Goal: Download file/media

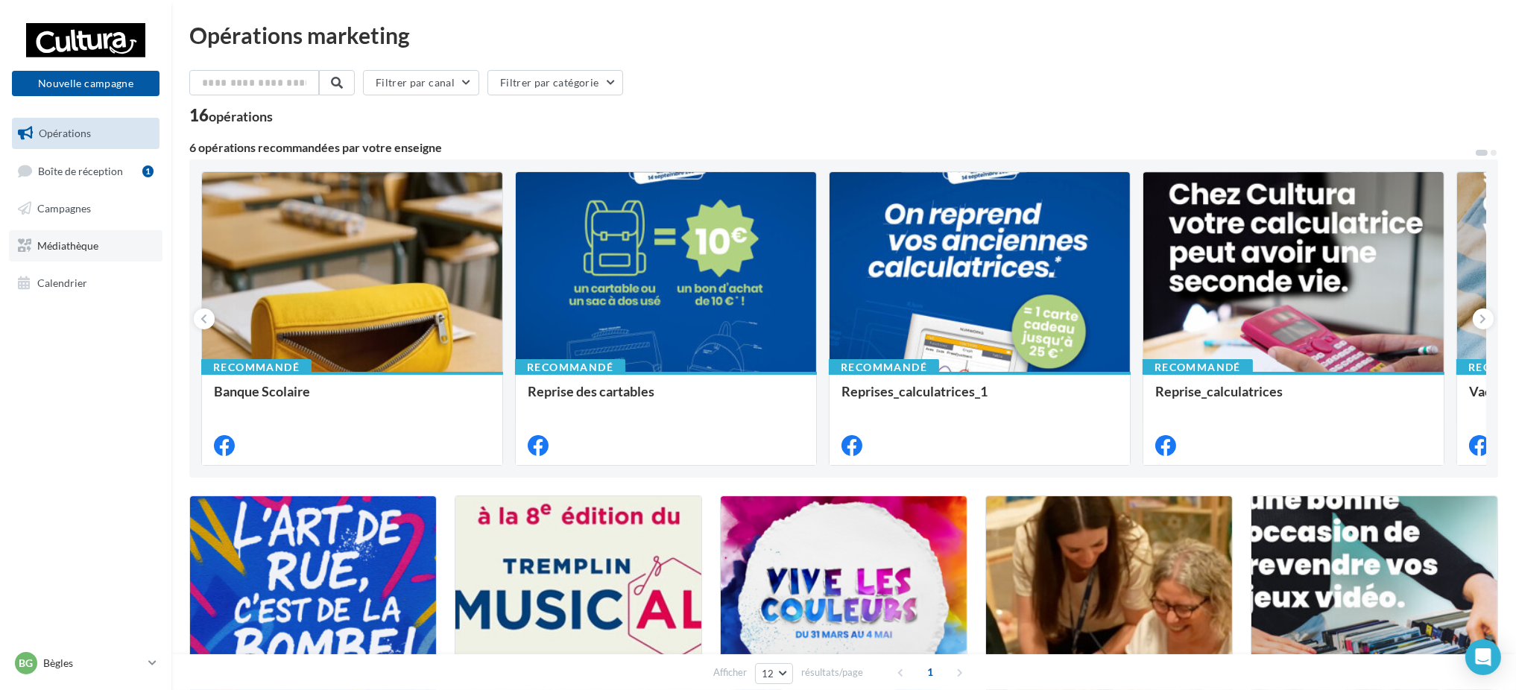
click at [103, 242] on link "Médiathèque" at bounding box center [86, 245] width 154 height 31
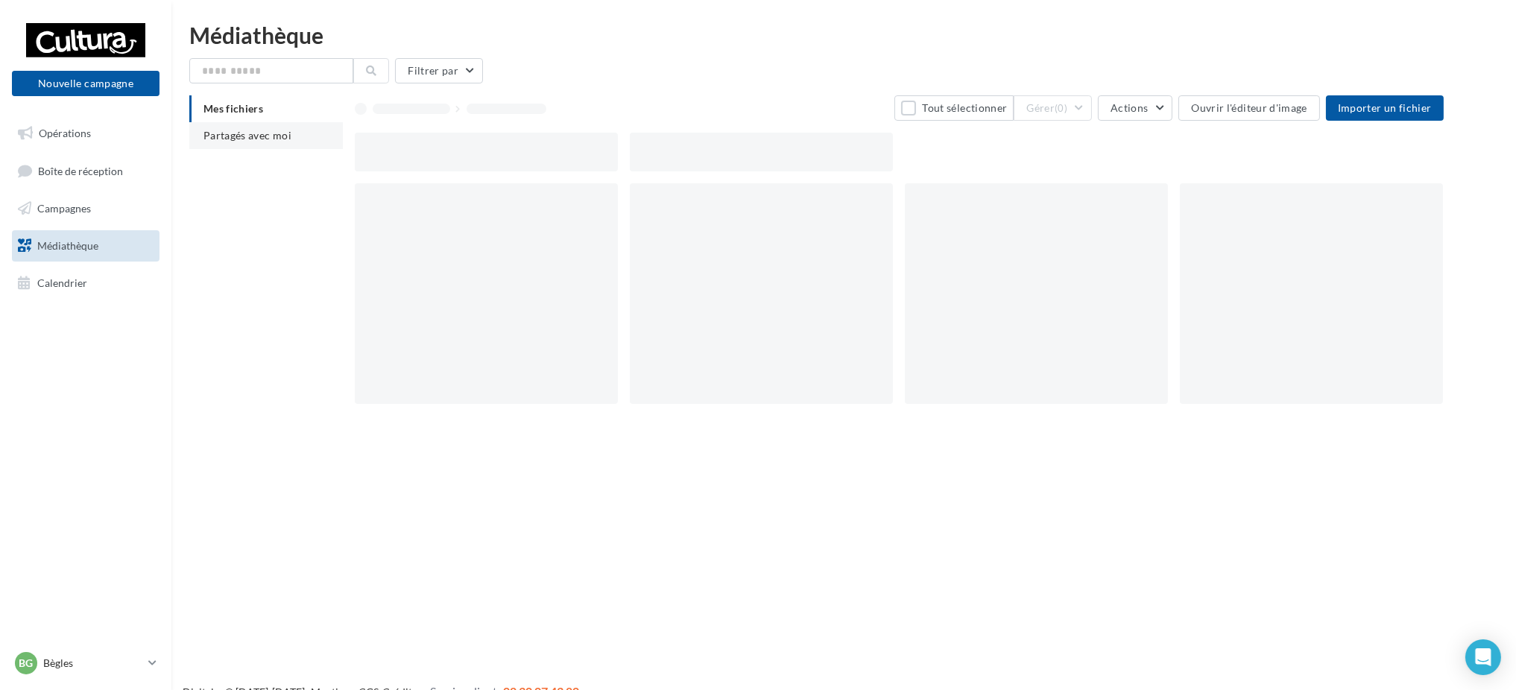
click at [280, 137] on span "Partagés avec moi" at bounding box center [247, 135] width 88 height 13
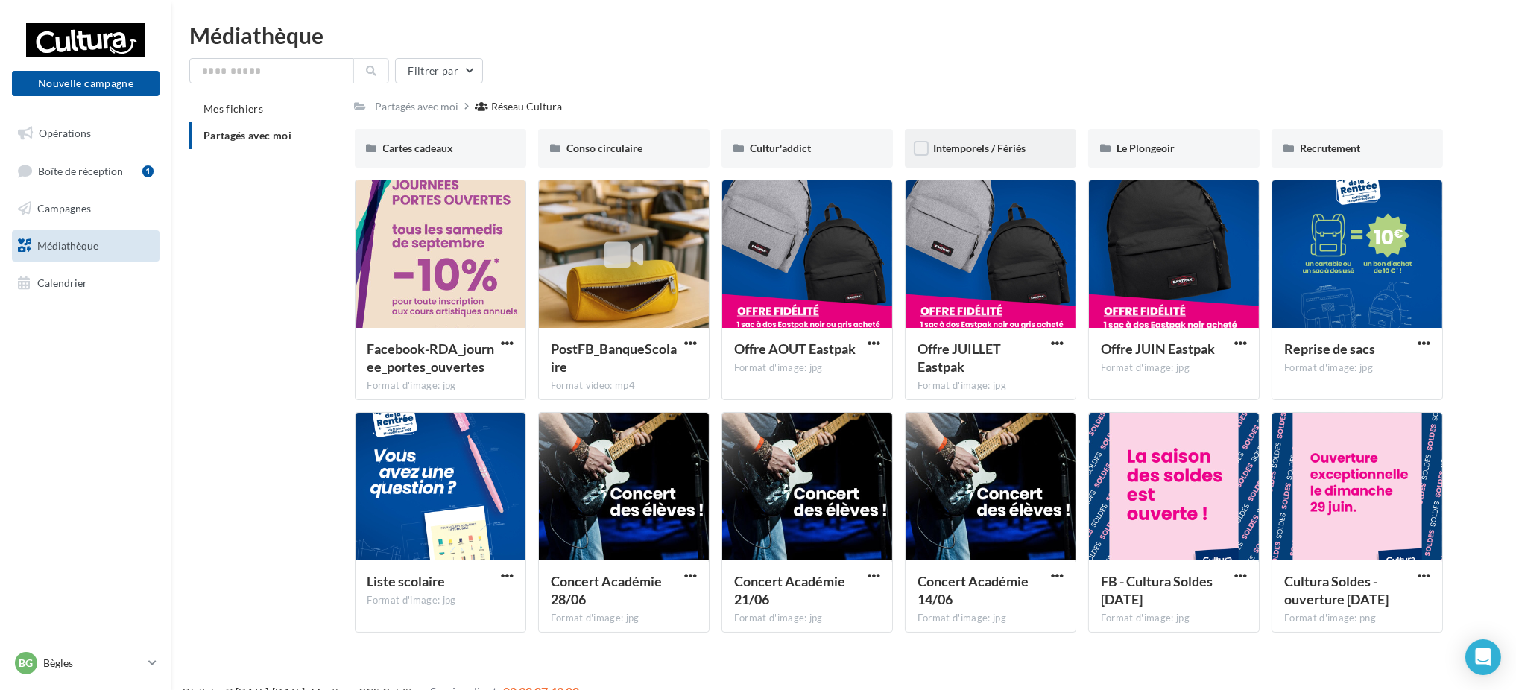
click at [985, 141] on div "Intemporels / Fériés" at bounding box center [990, 148] width 115 height 15
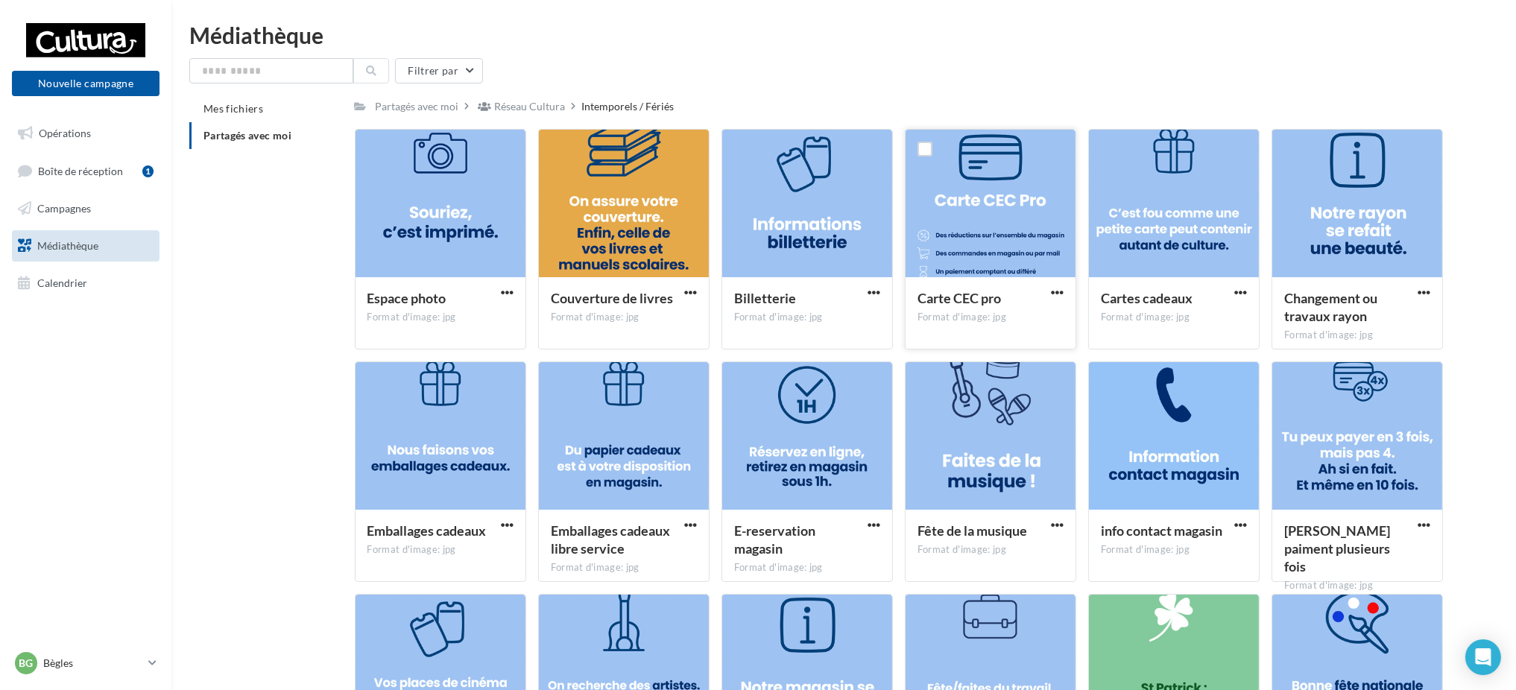
click at [966, 226] on div at bounding box center [991, 204] width 170 height 149
click at [1060, 291] on span "button" at bounding box center [1057, 292] width 13 height 13
click at [988, 329] on button "Télécharger" at bounding box center [991, 322] width 149 height 39
drag, startPoint x: 993, startPoint y: 215, endPoint x: 991, endPoint y: 303, distance: 87.2
click at [996, 255] on div at bounding box center [991, 204] width 170 height 149
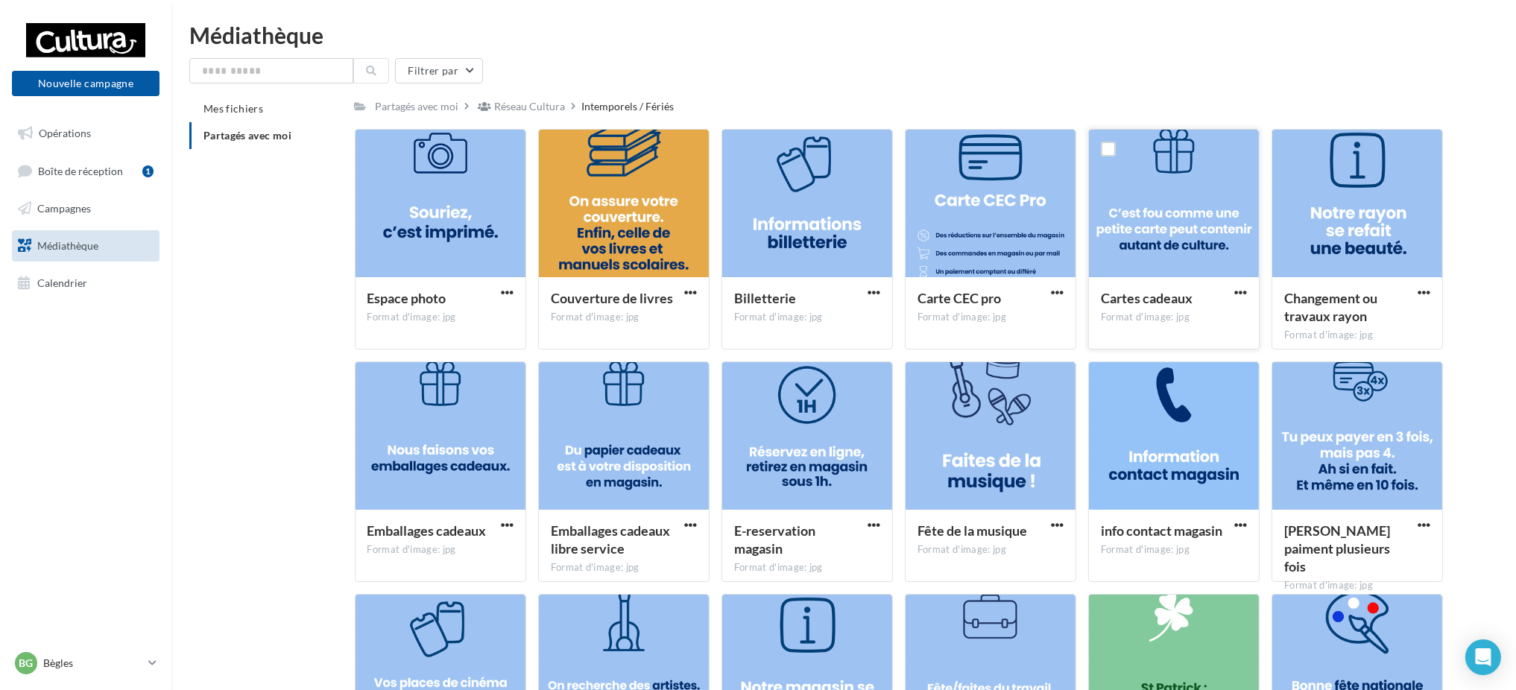
click at [1231, 289] on button "button" at bounding box center [1240, 293] width 19 height 15
click at [1016, 199] on div at bounding box center [991, 204] width 170 height 149
click at [927, 137] on div at bounding box center [925, 149] width 39 height 39
click at [920, 148] on label at bounding box center [924, 149] width 15 height 15
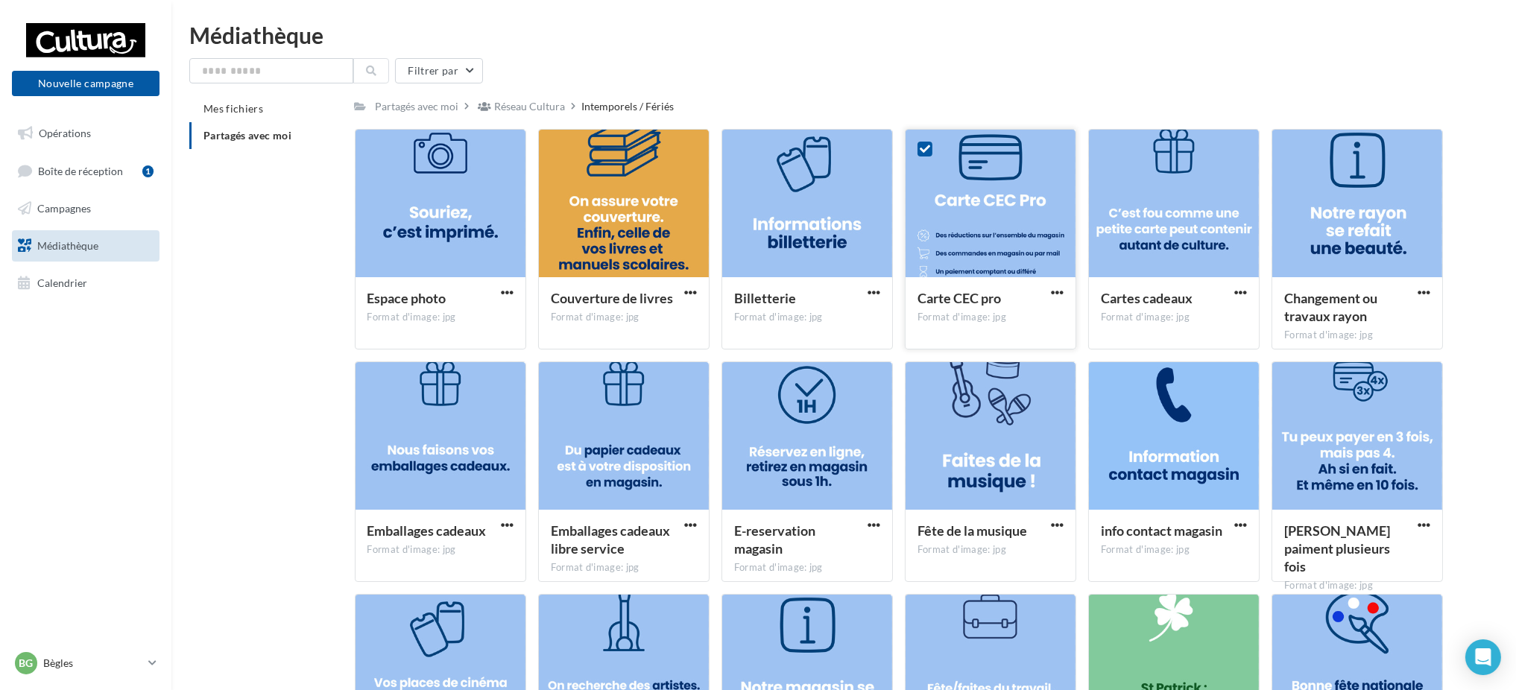
click at [926, 151] on icon at bounding box center [925, 149] width 10 height 10
click at [1332, 451] on div at bounding box center [1357, 436] width 170 height 149
click at [541, 105] on div "Réseau Cultura" at bounding box center [530, 106] width 71 height 15
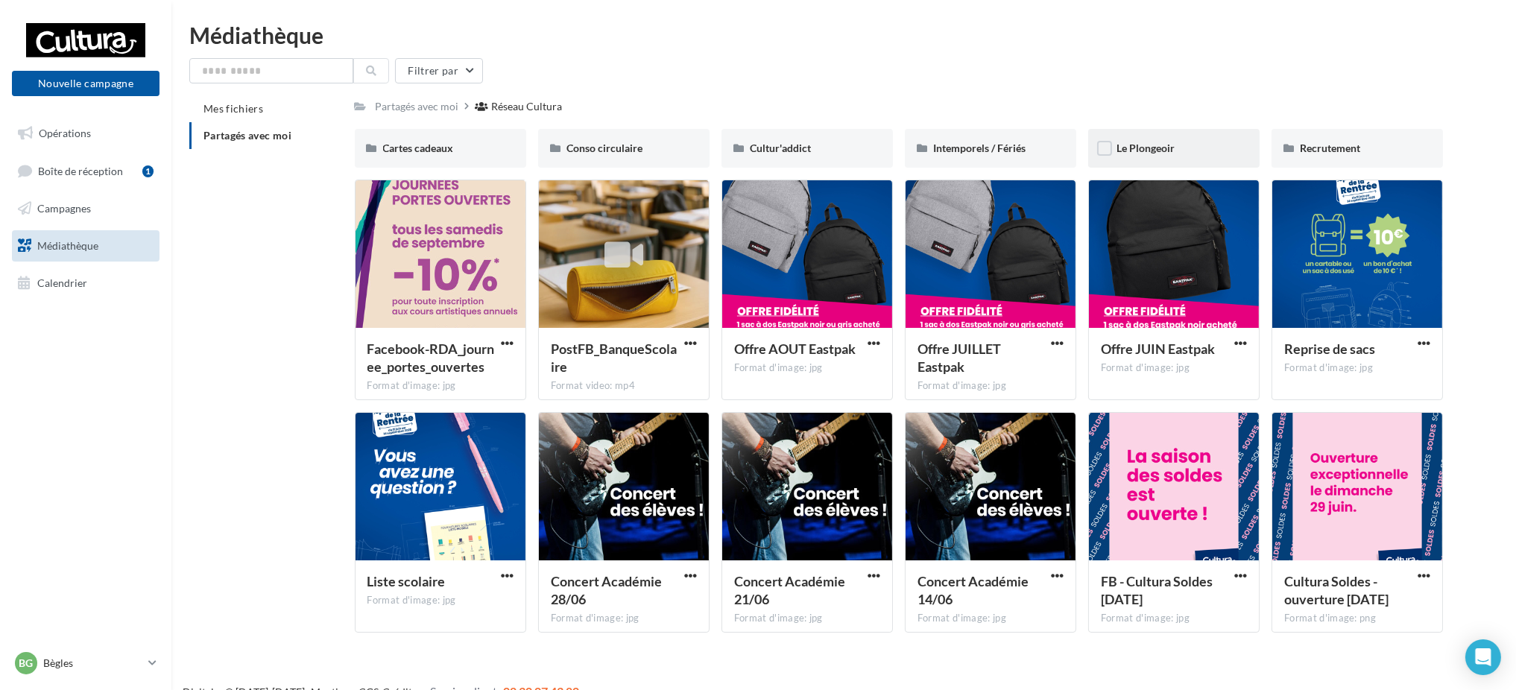
click at [1175, 151] on div "Le Plongeoir" at bounding box center [1173, 148] width 115 height 15
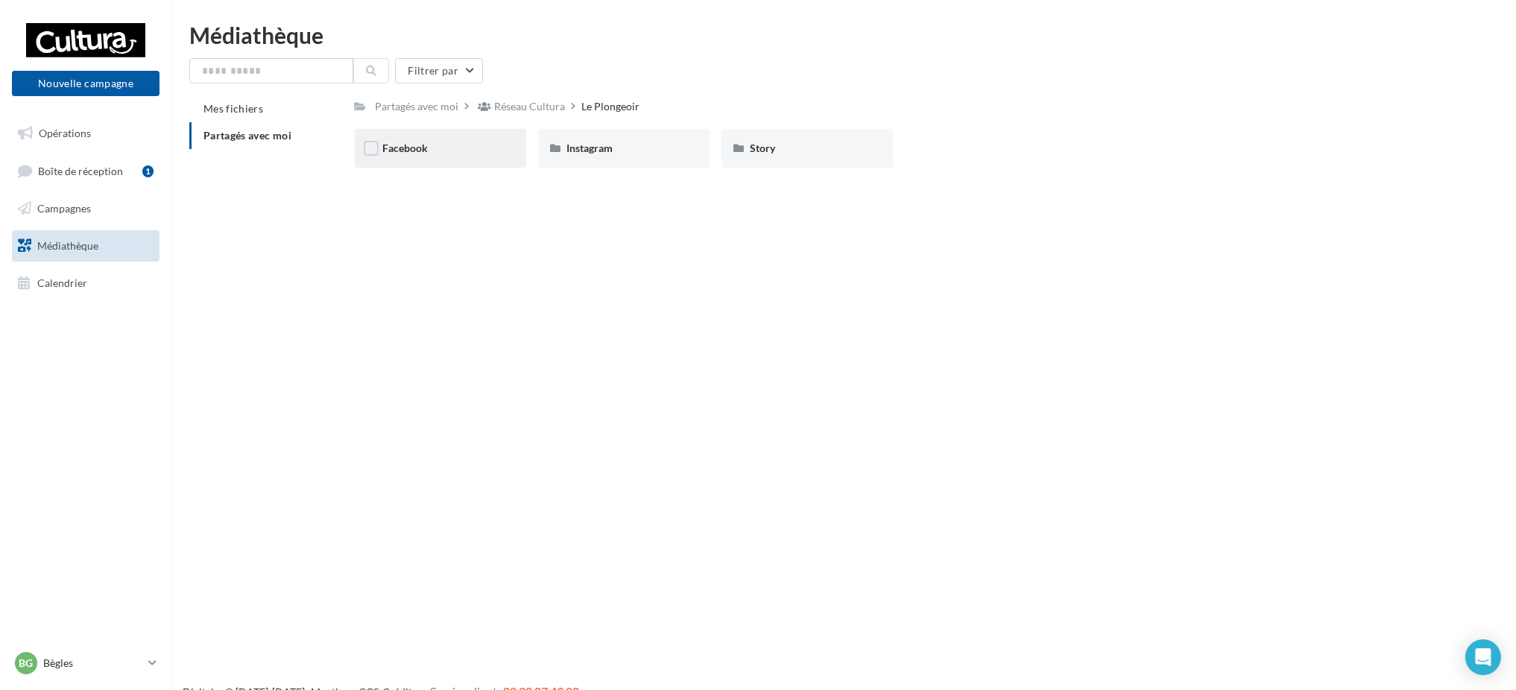
click at [490, 154] on div "Facebook" at bounding box center [440, 148] width 115 height 15
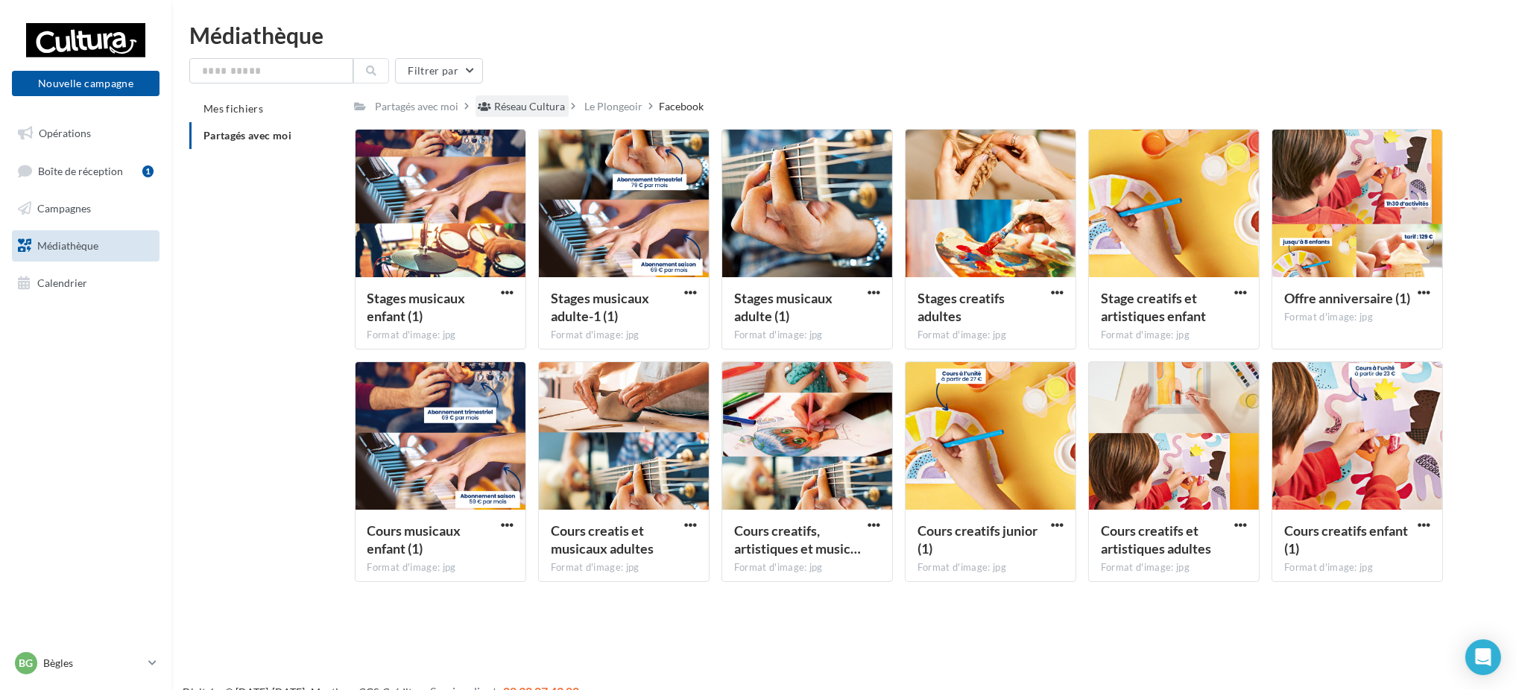
click at [550, 116] on div "Réseau Cultura" at bounding box center [522, 106] width 93 height 22
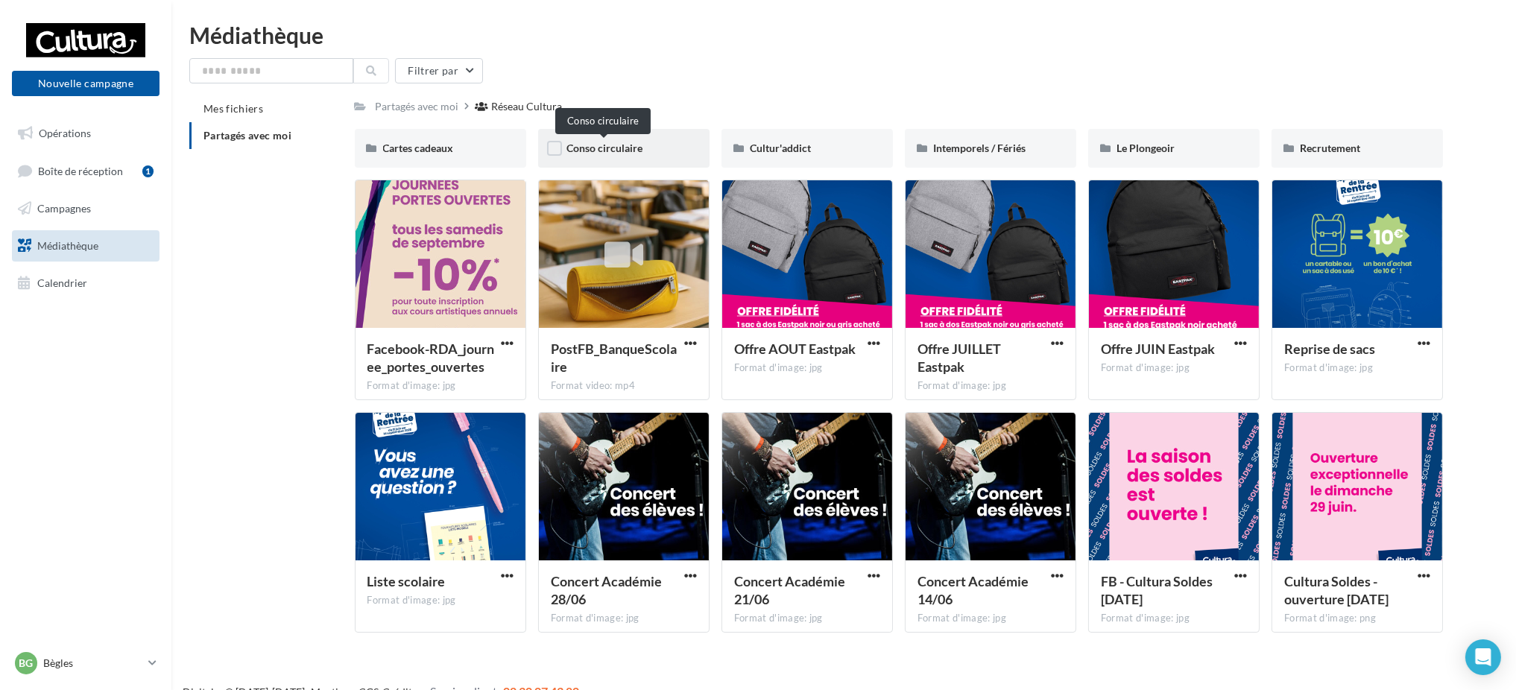
click at [587, 154] on span "Conso circulaire" at bounding box center [604, 148] width 76 height 13
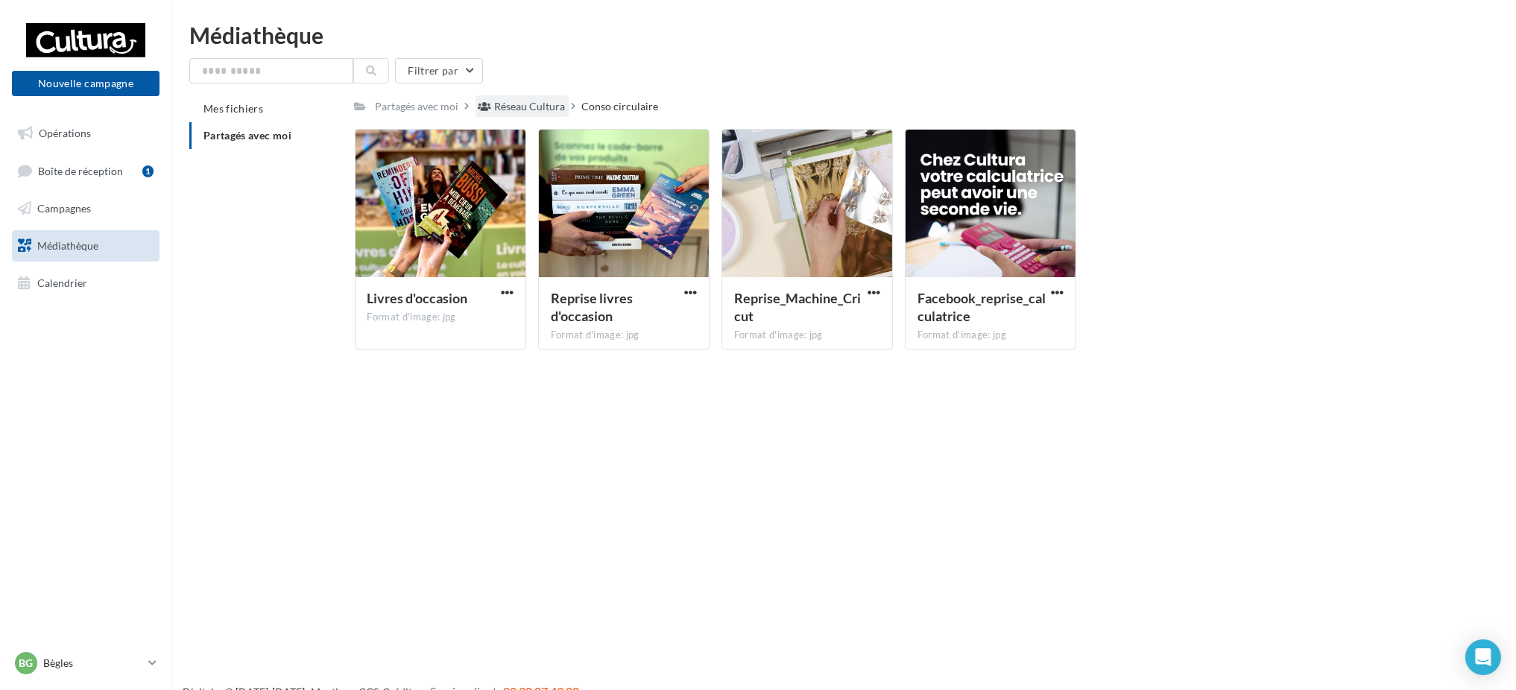
click at [540, 101] on div "Réseau Cultura" at bounding box center [530, 106] width 71 height 15
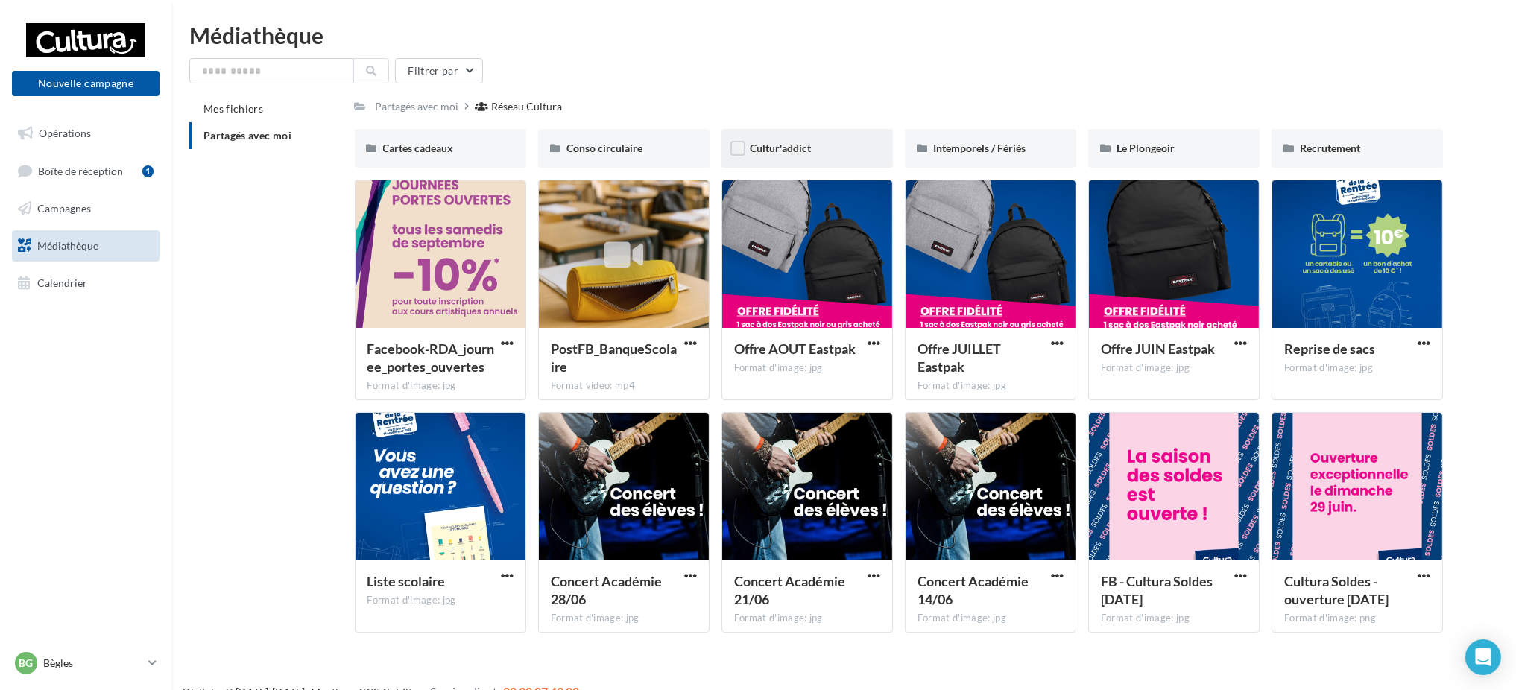
click at [852, 157] on div "Cultur'addict" at bounding box center [806, 148] width 171 height 39
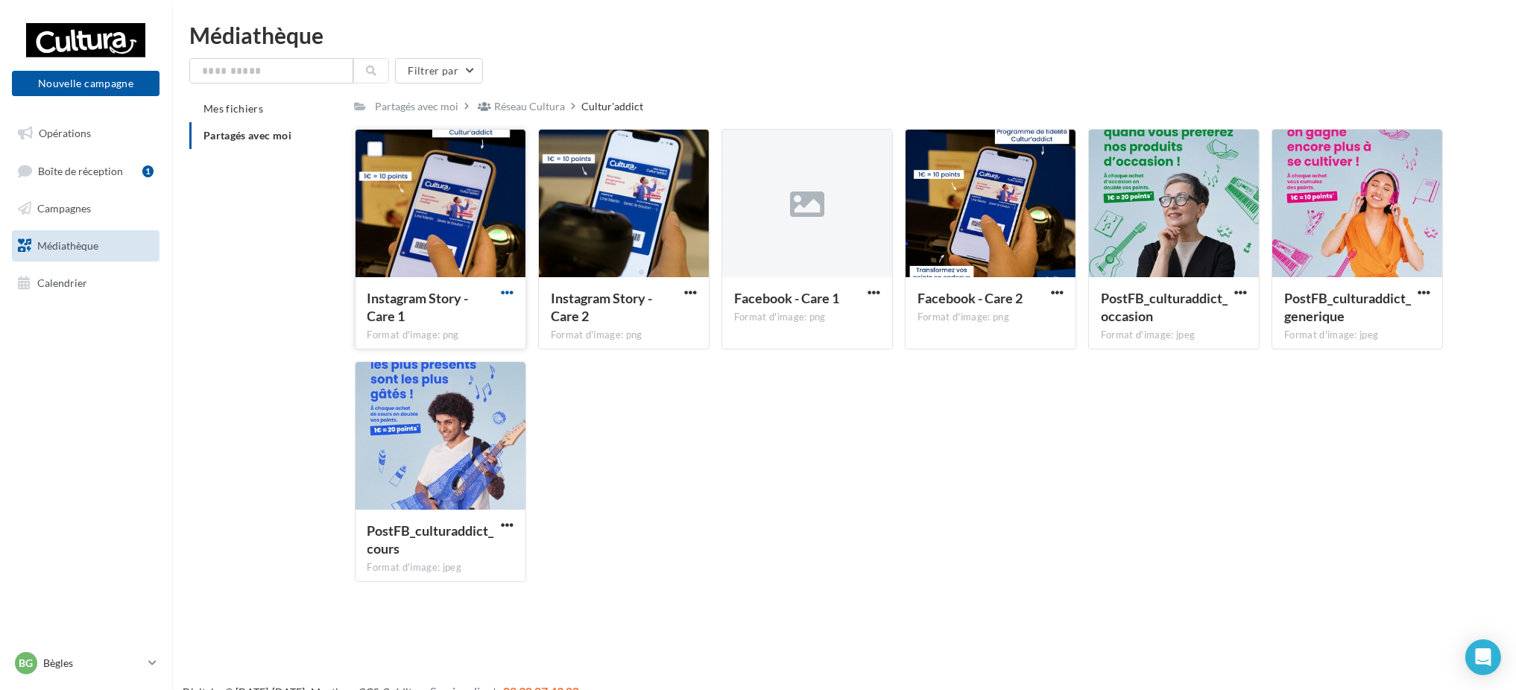
click at [505, 291] on span "button" at bounding box center [507, 292] width 13 height 13
click at [607, 370] on div "Instagram Story - Care 1 Format d'image: png Télécharger Copier l'URL Instagram…" at bounding box center [905, 361] width 1101 height 465
click at [40, 653] on div "Bg Bègles y.millasseau1@cultura.fr" at bounding box center [78, 663] width 127 height 22
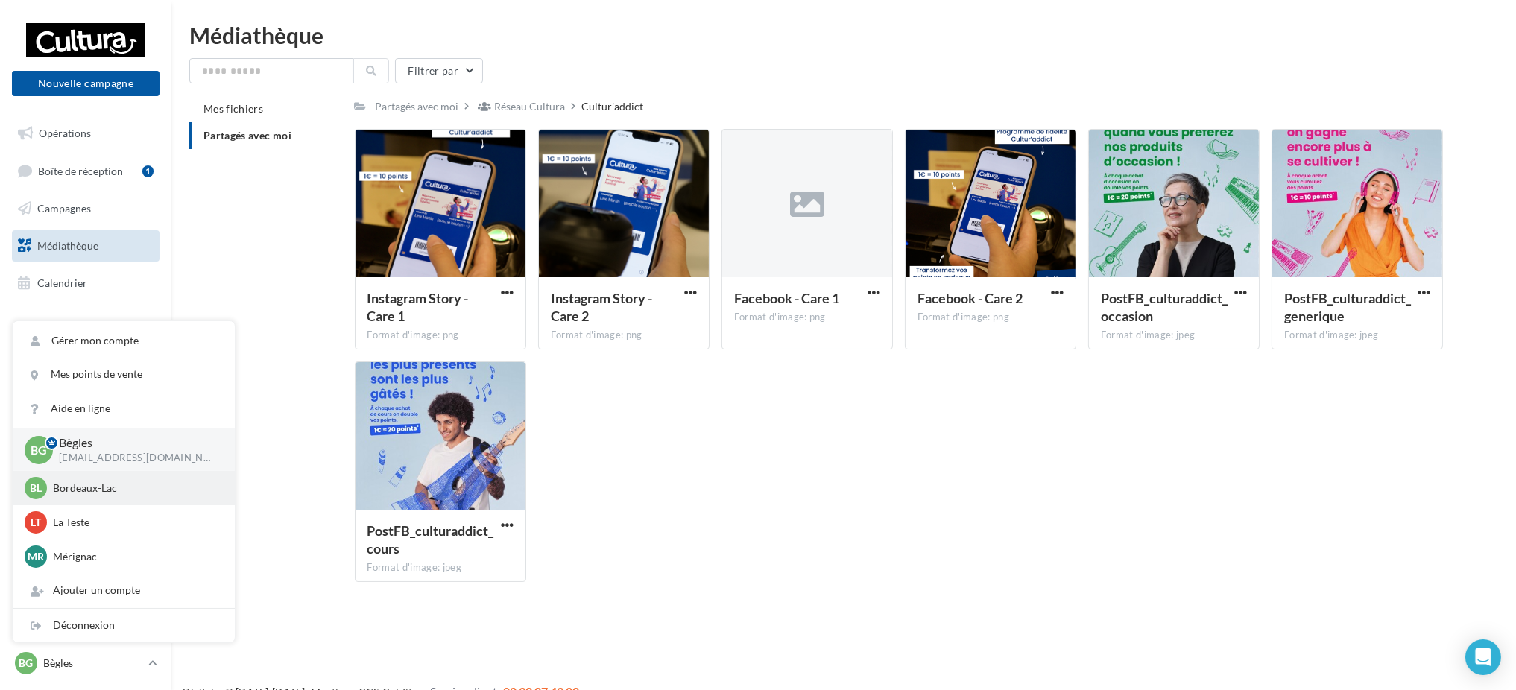
click at [79, 494] on p "Bordeaux-Lac" at bounding box center [135, 488] width 164 height 15
